Goal: Check status: Check status

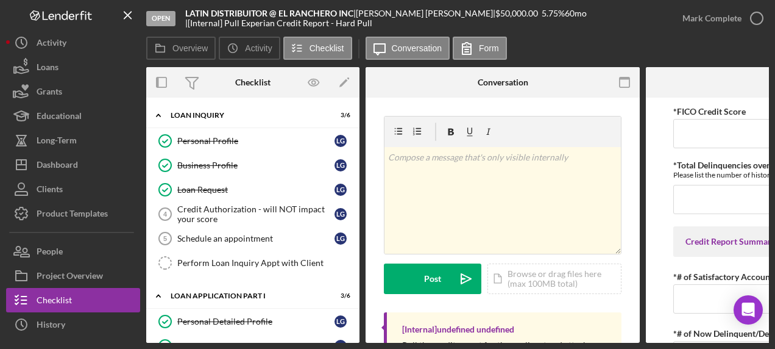
scroll to position [69, 0]
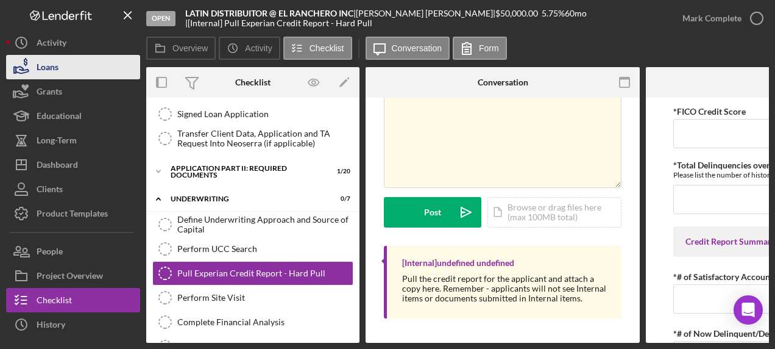
click at [82, 71] on button "Loans" at bounding box center [73, 67] width 134 height 24
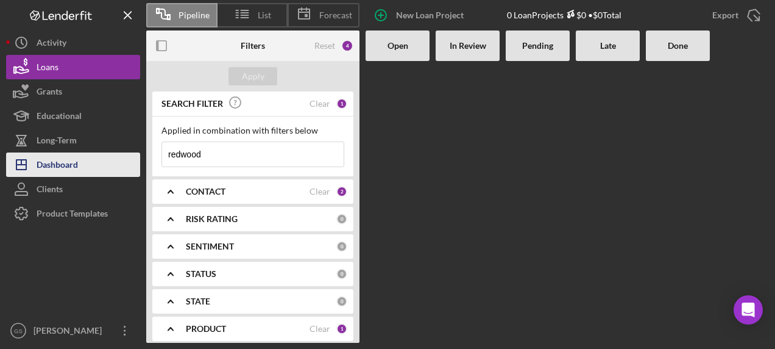
click at [59, 168] on div "Dashboard" at bounding box center [57, 165] width 41 height 27
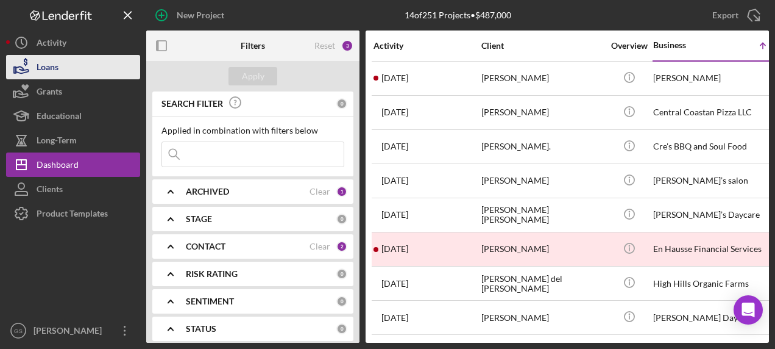
click at [65, 61] on button "Loans" at bounding box center [73, 67] width 134 height 24
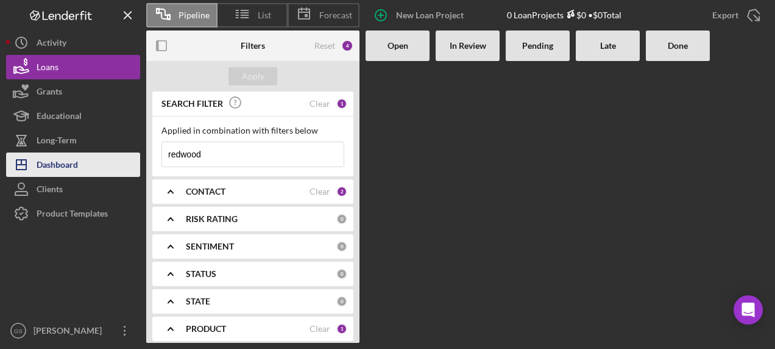
click at [79, 164] on button "Icon/Dashboard Dashboard" at bounding box center [73, 164] width 134 height 24
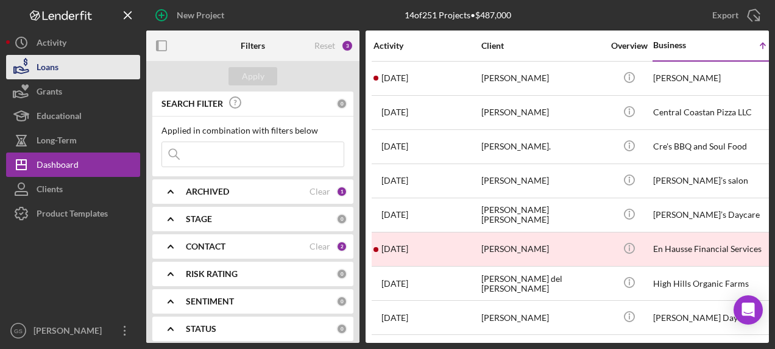
click at [65, 69] on button "Loans" at bounding box center [73, 67] width 134 height 24
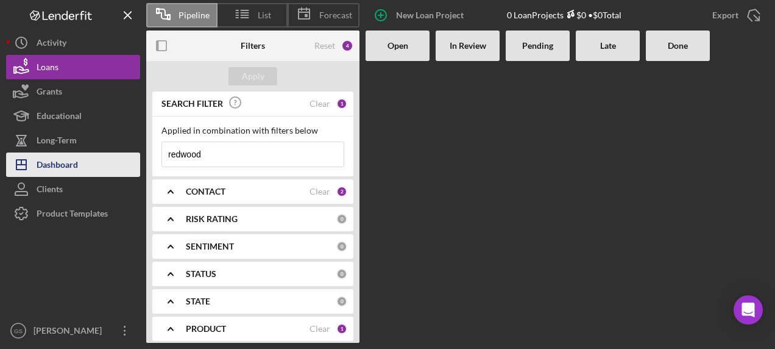
click at [75, 170] on div "Dashboard" at bounding box center [57, 165] width 41 height 27
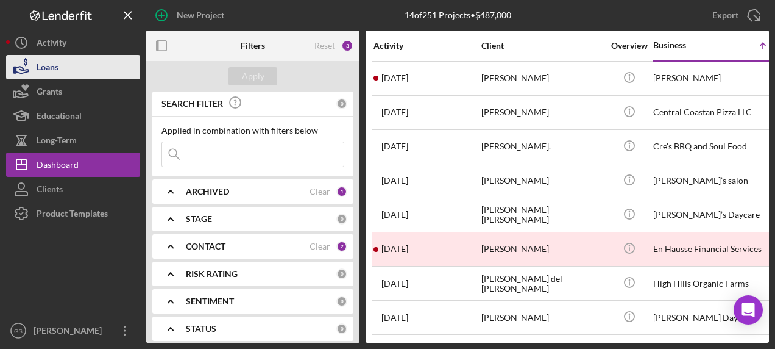
click at [51, 62] on div "Loans" at bounding box center [48, 68] width 22 height 27
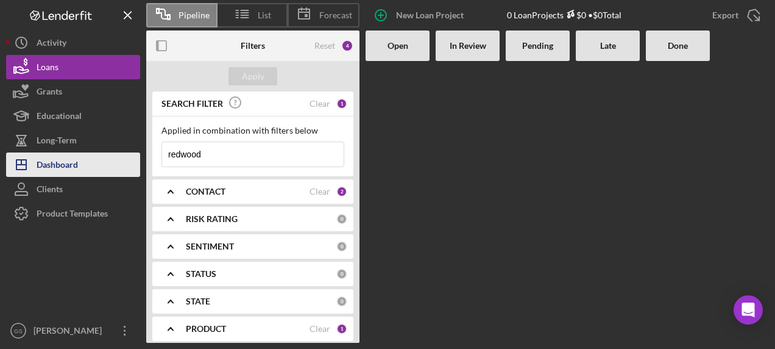
click at [91, 172] on button "Icon/Dashboard Dashboard" at bounding box center [73, 164] width 134 height 24
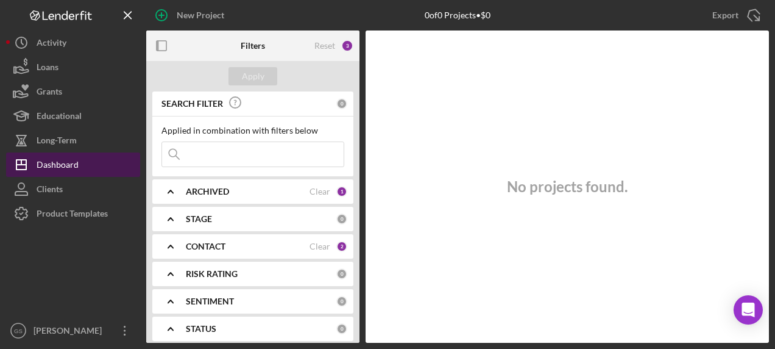
click at [91, 172] on button "Icon/Dashboard Dashboard" at bounding box center [73, 164] width 134 height 24
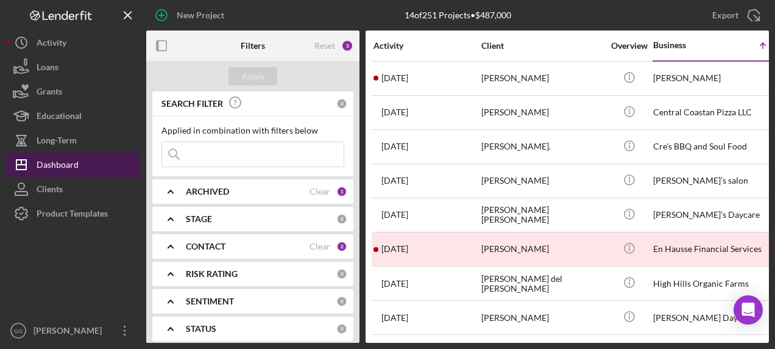
click at [79, 163] on button "Icon/Dashboard Dashboard" at bounding box center [73, 164] width 134 height 24
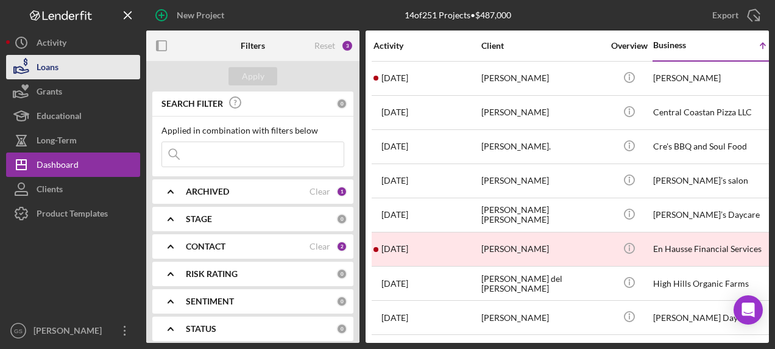
click at [73, 73] on button "Loans" at bounding box center [73, 67] width 134 height 24
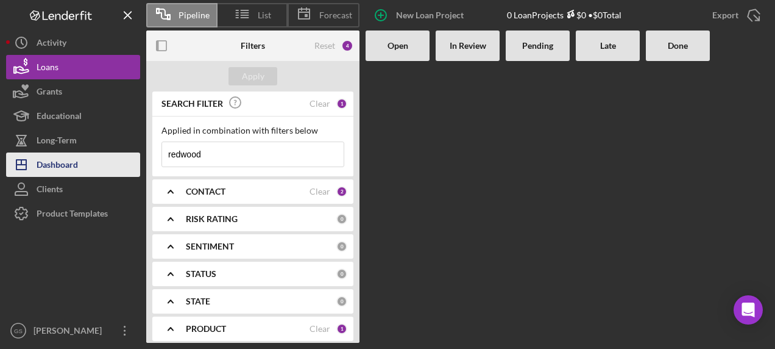
click at [80, 162] on button "Icon/Dashboard Dashboard" at bounding box center [73, 164] width 134 height 24
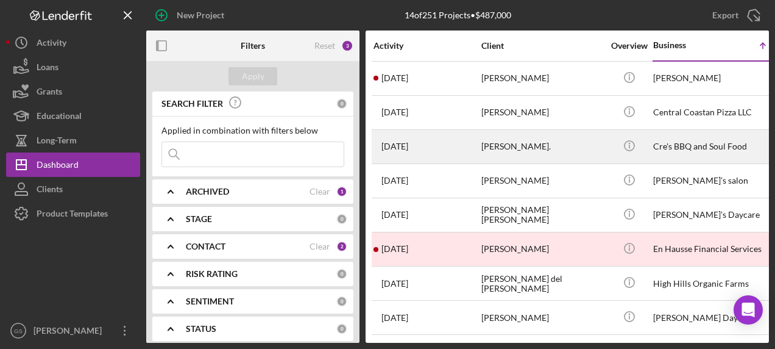
drag, startPoint x: 430, startPoint y: 170, endPoint x: 430, endPoint y: 142, distance: 28.0
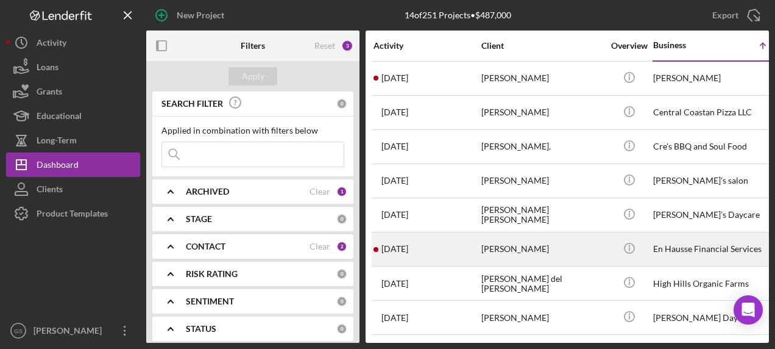
scroll to position [207, 0]
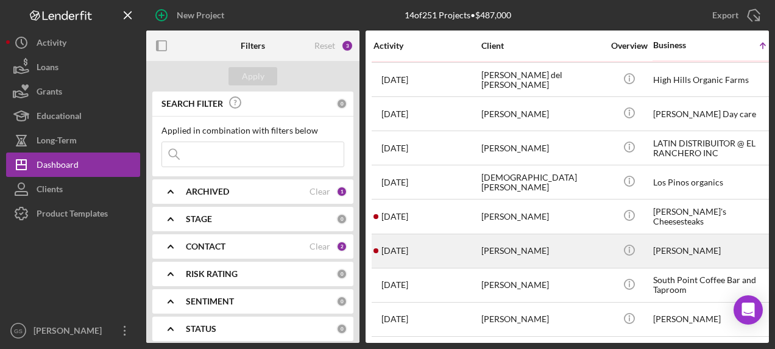
click at [525, 243] on div "[PERSON_NAME]" at bounding box center [542, 251] width 122 height 32
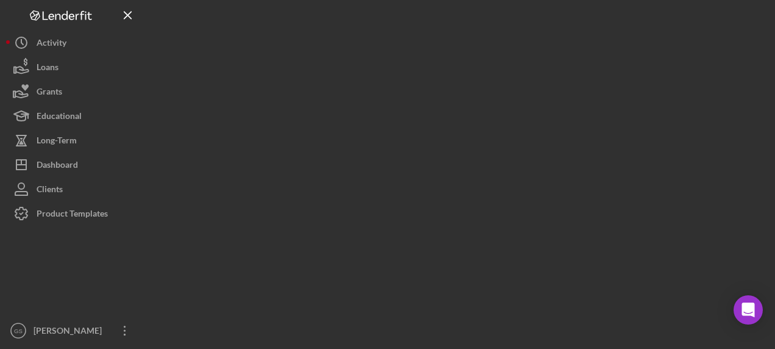
click at [525, 243] on div at bounding box center [457, 171] width 623 height 343
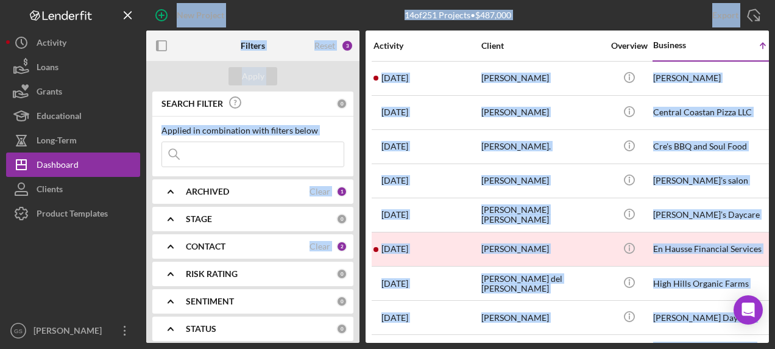
click at [538, 15] on div "14 of 251 Projects • $487,000" at bounding box center [458, 15] width 208 height 30
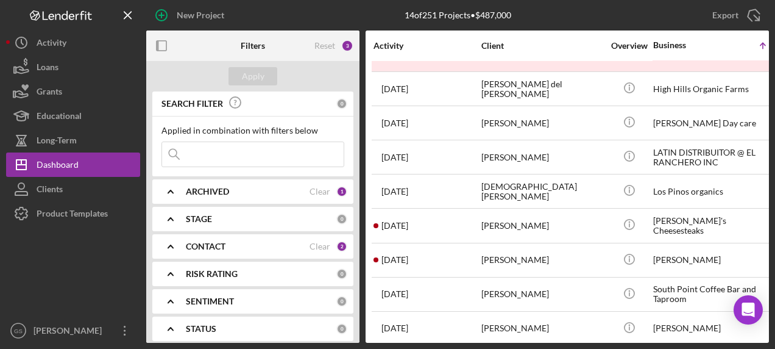
scroll to position [197, 0]
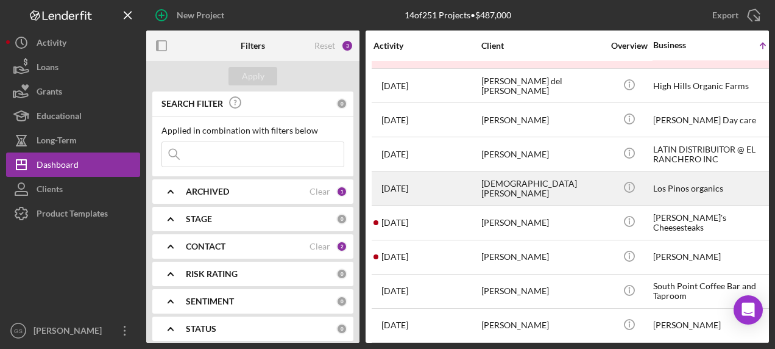
click at [503, 177] on div "[DEMOGRAPHIC_DATA][PERSON_NAME]" at bounding box center [542, 188] width 122 height 32
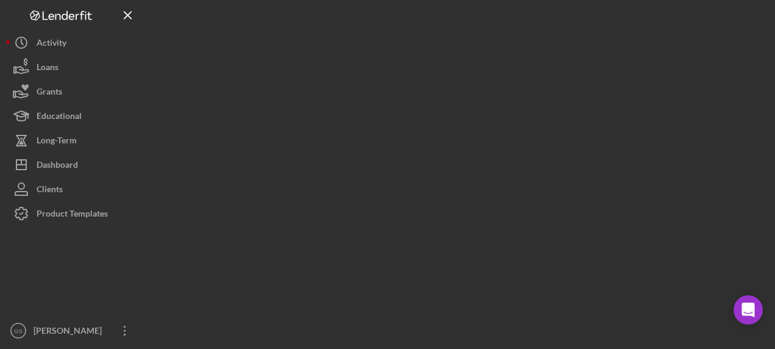
click at [503, 177] on div at bounding box center [457, 171] width 623 height 343
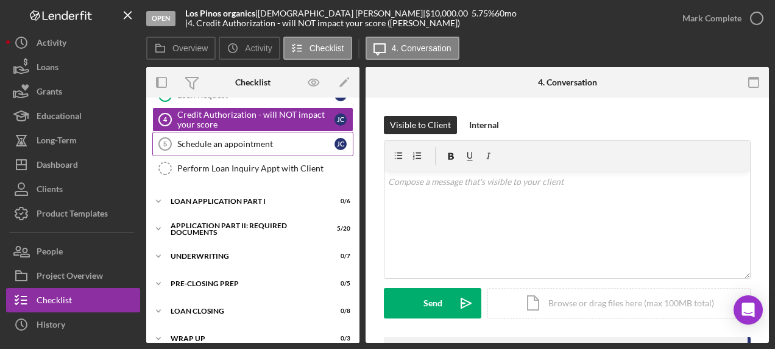
scroll to position [106, 0]
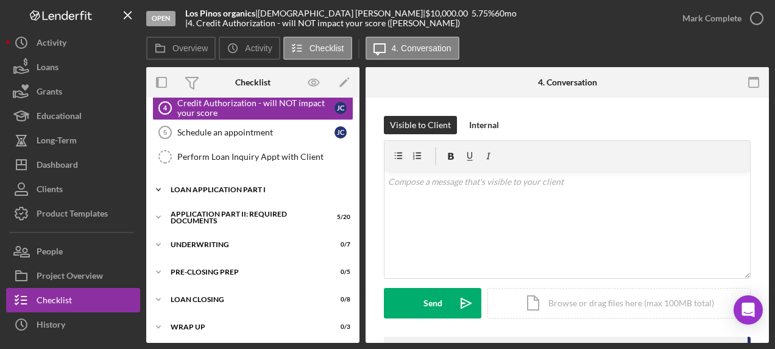
click at [244, 186] on div "Loan Application Part I" at bounding box center [258, 189] width 174 height 7
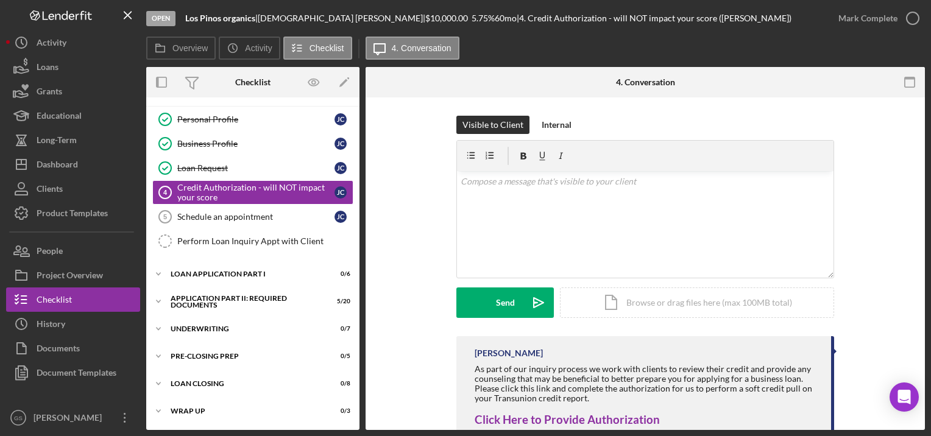
scroll to position [20, 0]
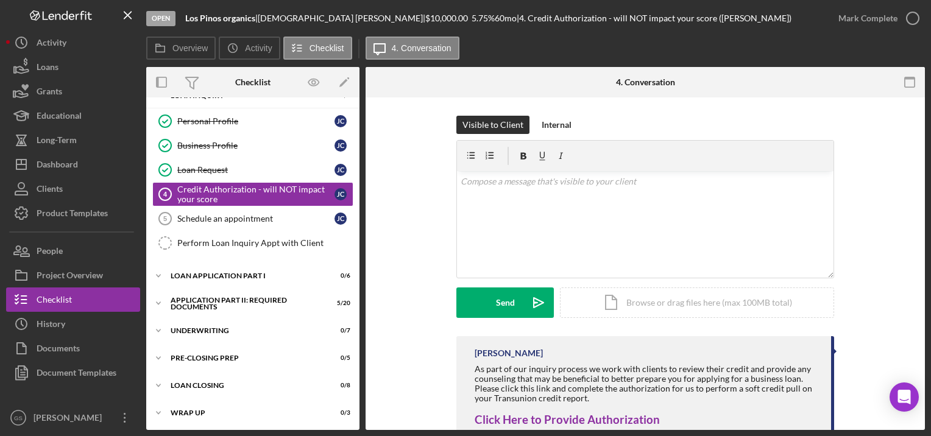
click at [450, 90] on div at bounding box center [459, 82] width 187 height 30
